Goal: Task Accomplishment & Management: Use online tool/utility

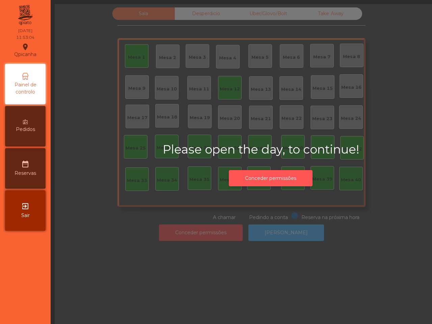
click at [247, 178] on button "Conceder permissões" at bounding box center [271, 178] width 84 height 17
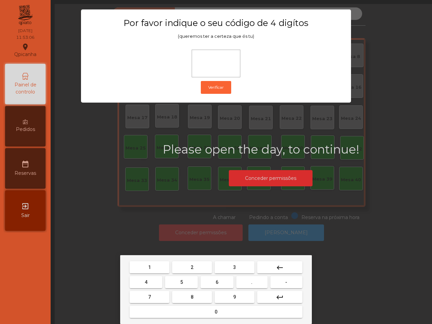
click at [205, 281] on button "6" at bounding box center [216, 282] width 33 height 12
click at [186, 280] on button "5" at bounding box center [181, 282] width 33 height 12
click at [161, 267] on button "1" at bounding box center [150, 267] width 40 height 12
click at [187, 269] on button "2" at bounding box center [192, 267] width 40 height 12
type input "****"
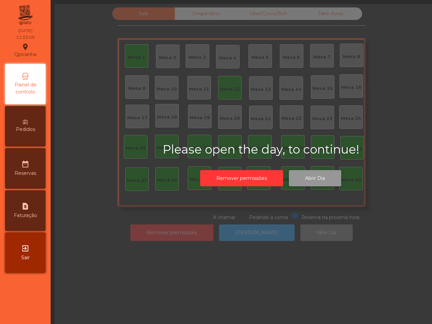
click at [301, 180] on button "Abrir Dia" at bounding box center [315, 178] width 52 height 17
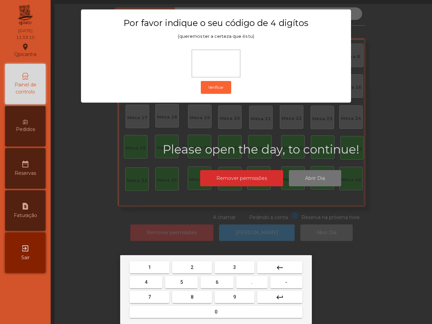
click at [221, 280] on button "6" at bounding box center [216, 282] width 33 height 12
click at [186, 279] on button "5" at bounding box center [181, 282] width 33 height 12
click at [157, 262] on button "1" at bounding box center [150, 267] width 40 height 12
click at [194, 267] on button "2" at bounding box center [192, 267] width 40 height 12
type input "****"
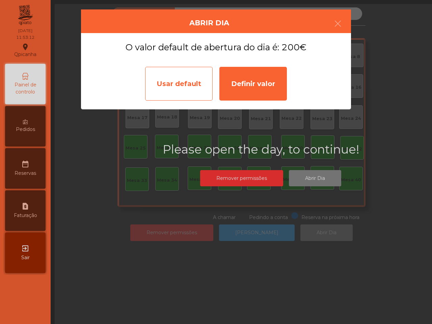
click at [191, 75] on div "Usar default" at bounding box center [178, 84] width 67 height 34
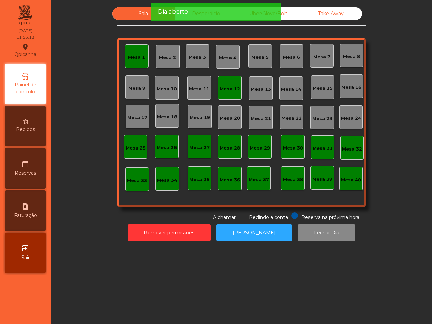
click at [222, 78] on div "Mesa 12" at bounding box center [230, 88] width 24 height 24
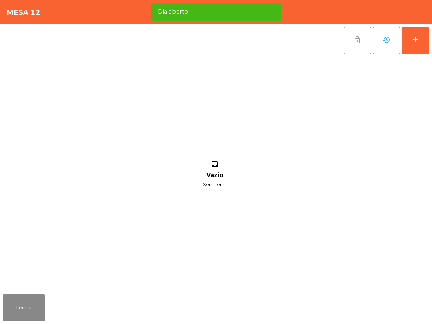
click at [354, 40] on span "lock_open" at bounding box center [357, 40] width 8 height 8
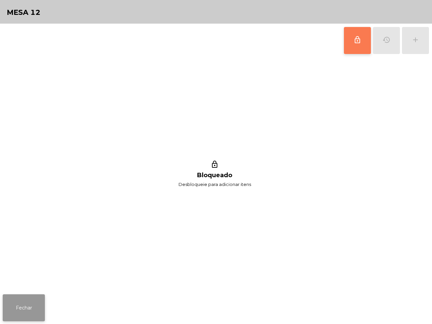
click at [36, 304] on button "Fechar" at bounding box center [24, 307] width 42 height 27
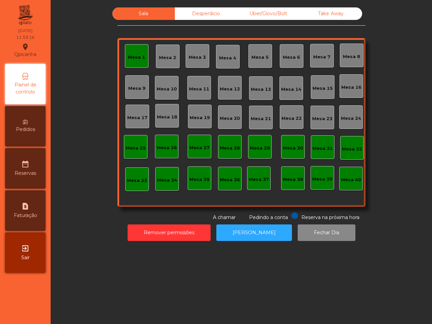
click at [128, 59] on div "Mesa 1" at bounding box center [136, 57] width 17 height 7
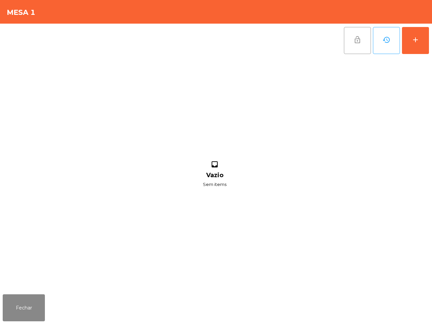
click at [349, 42] on button "lock_open" at bounding box center [357, 40] width 27 height 27
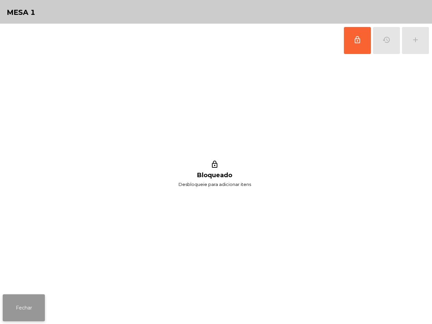
click at [16, 305] on button "Fechar" at bounding box center [24, 307] width 42 height 27
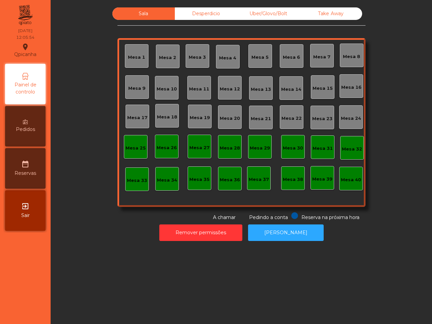
click at [186, 20] on div "Sala Desperdicio Uber/Glovo/Bolt Take Away Mesa 1 Mesa 2 [GEOGRAPHIC_DATA] 4 [G…" at bounding box center [241, 114] width 248 height 214
click at [187, 14] on div "Desperdicio" at bounding box center [206, 13] width 62 height 12
